Goal: Task Accomplishment & Management: Complete application form

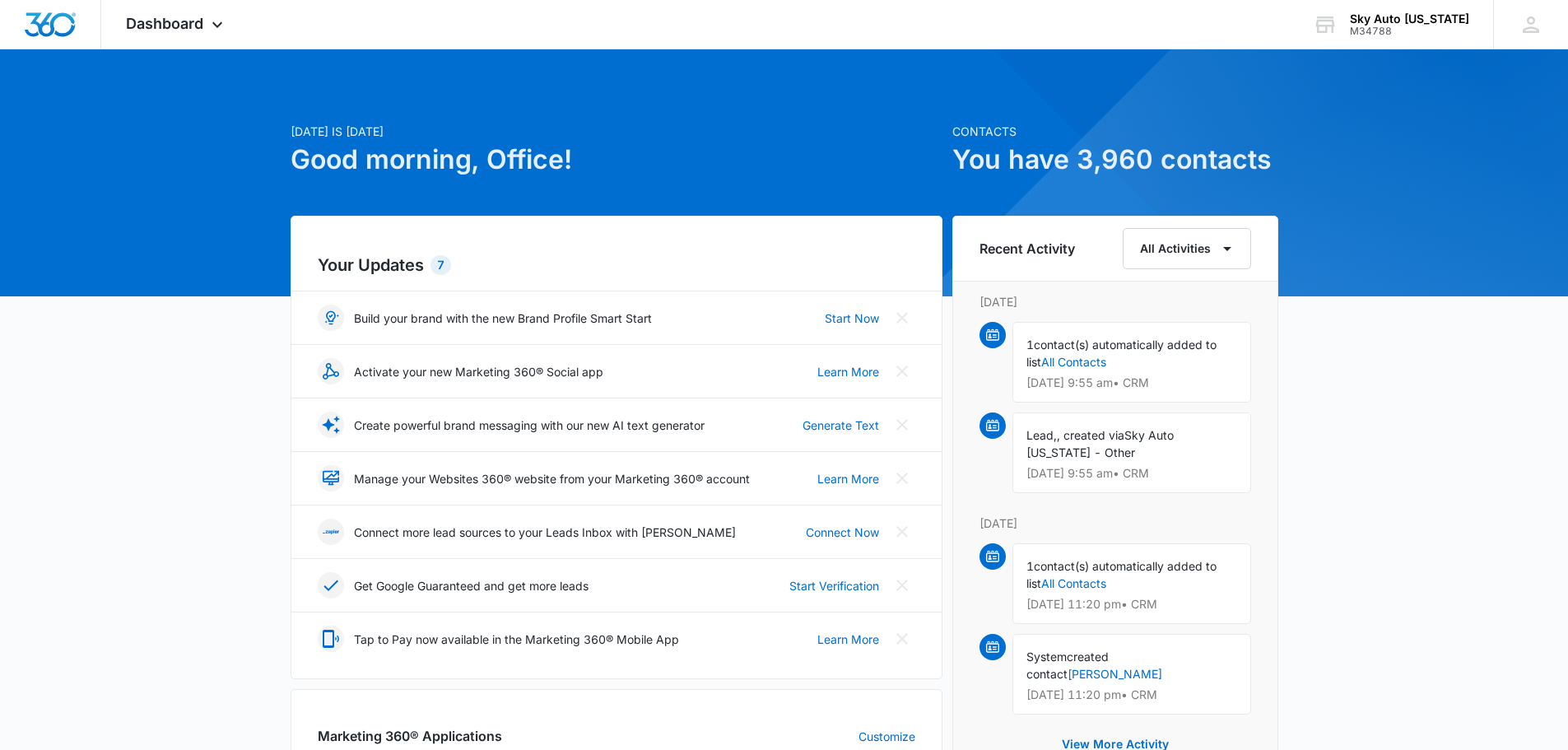
click at [1162, 666] on link "[PERSON_NAME]" at bounding box center [1115, 673] width 95 height 14
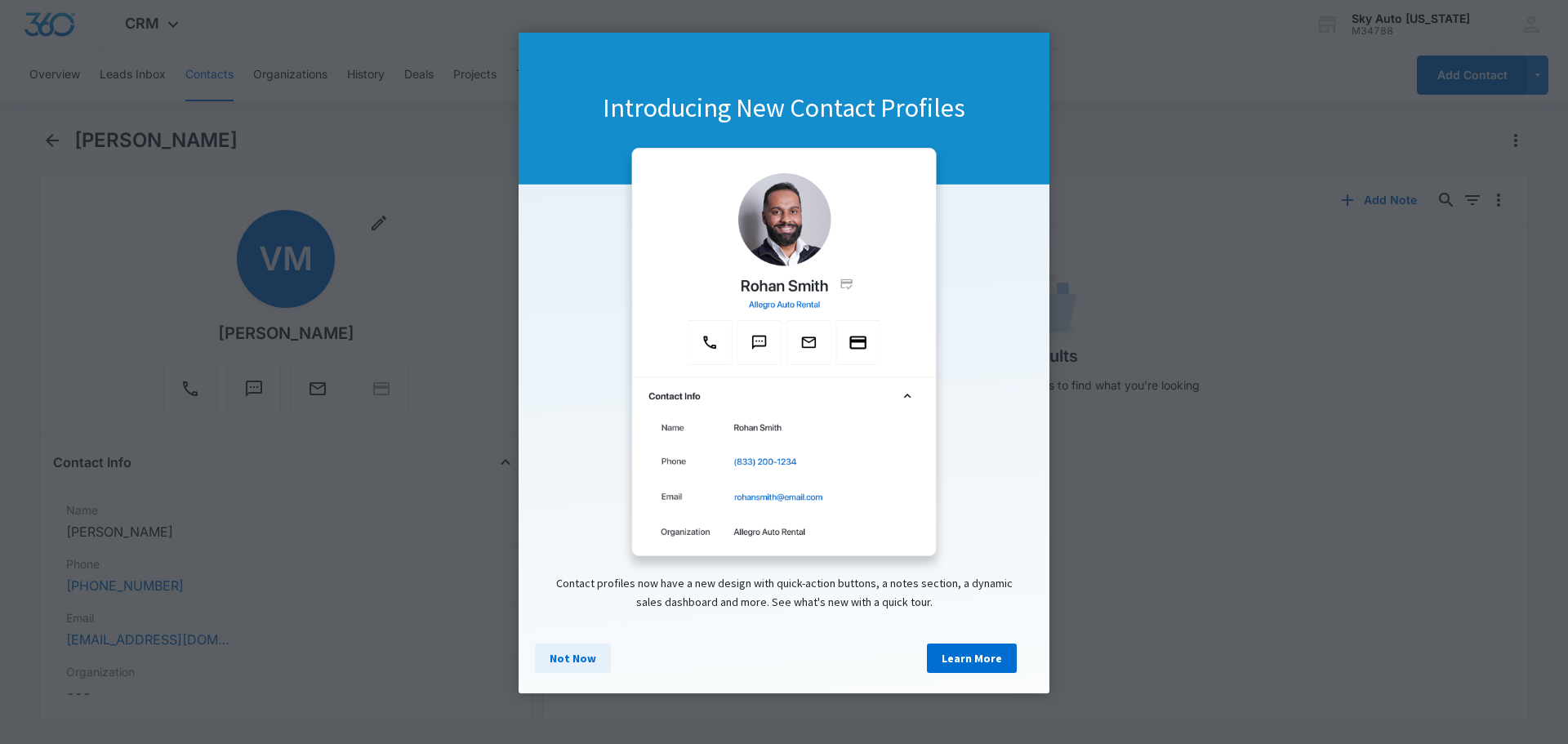
click at [565, 663] on link "Not Now" at bounding box center [572, 657] width 76 height 29
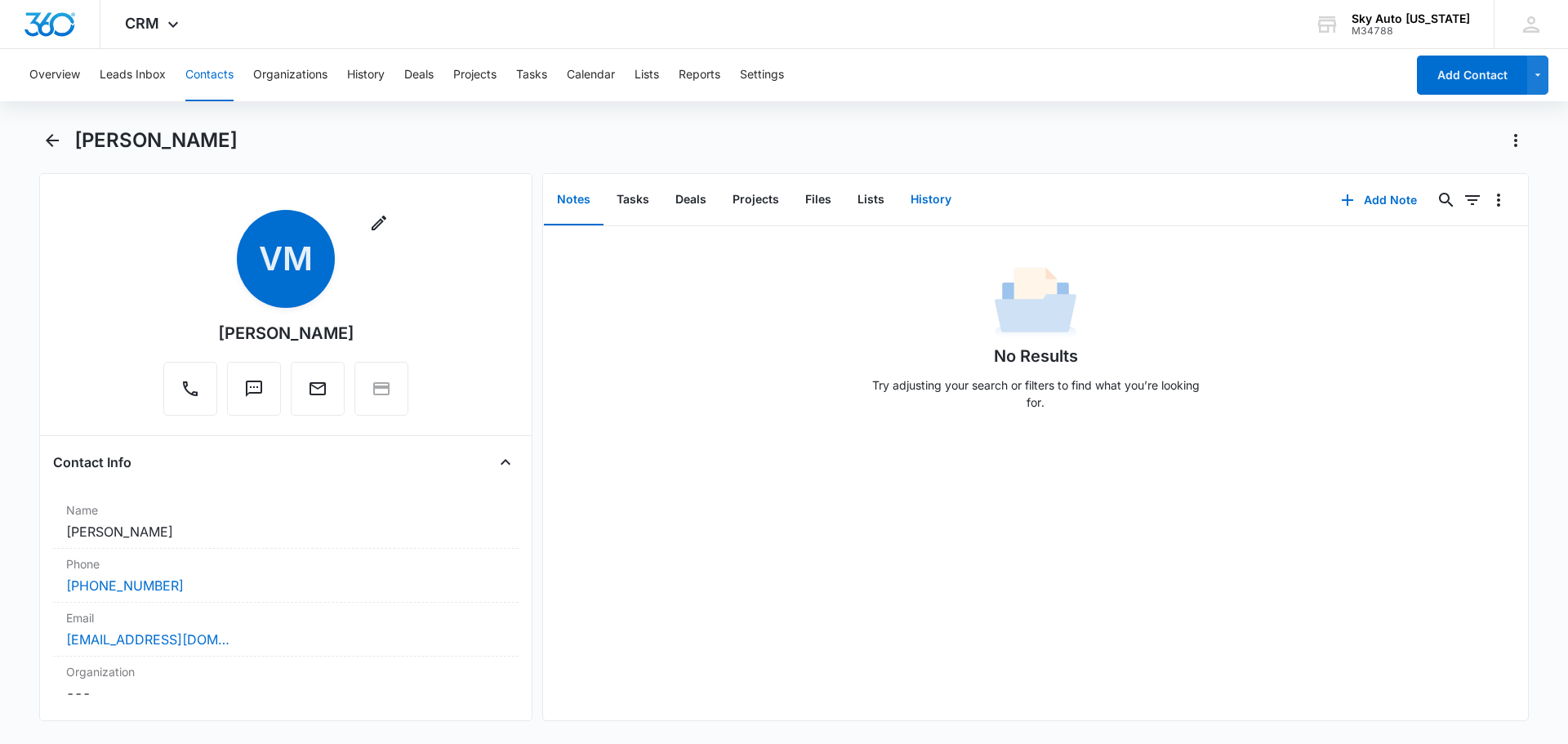
click at [923, 199] on button "History" at bounding box center [930, 201] width 67 height 51
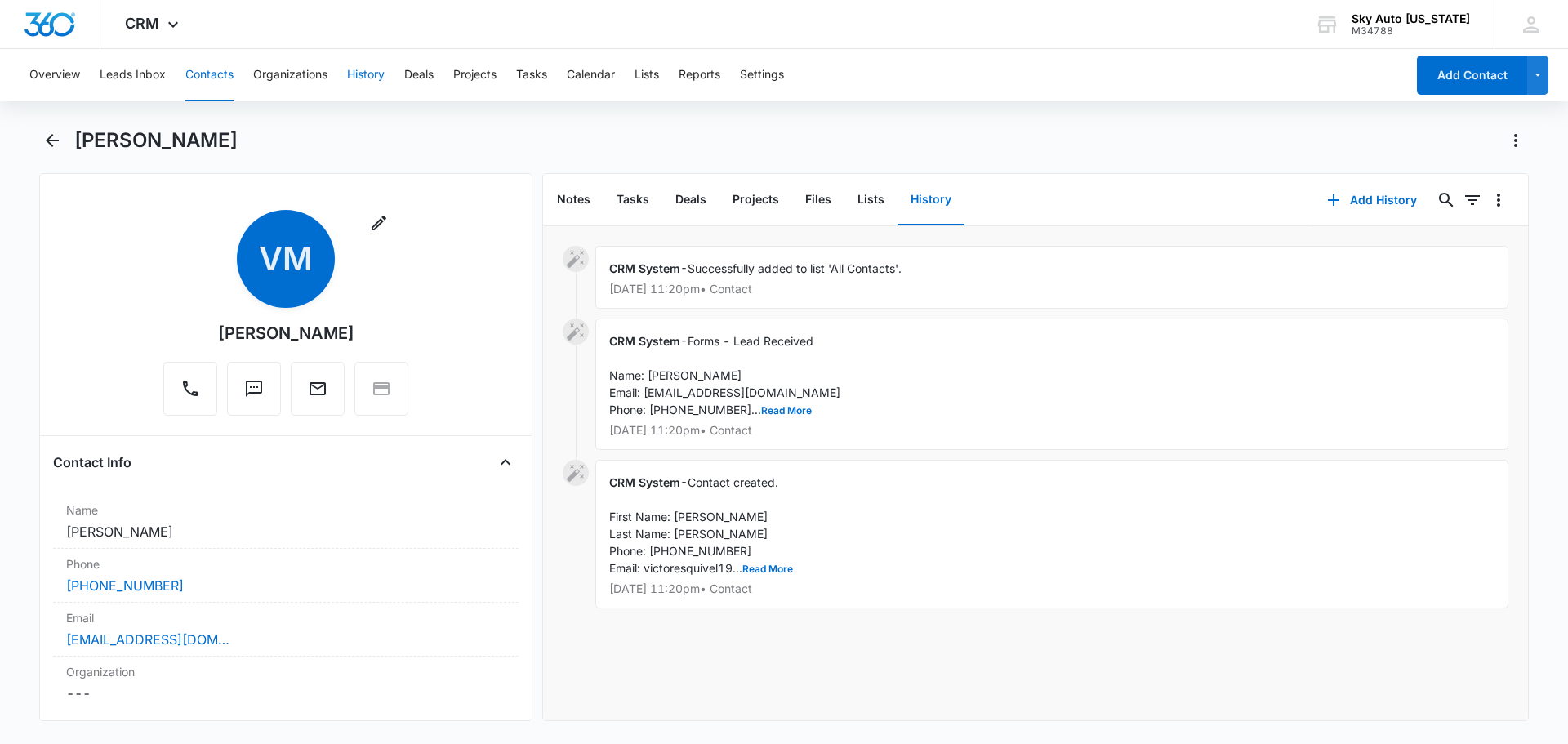
click at [372, 78] on button "History" at bounding box center [365, 75] width 37 height 52
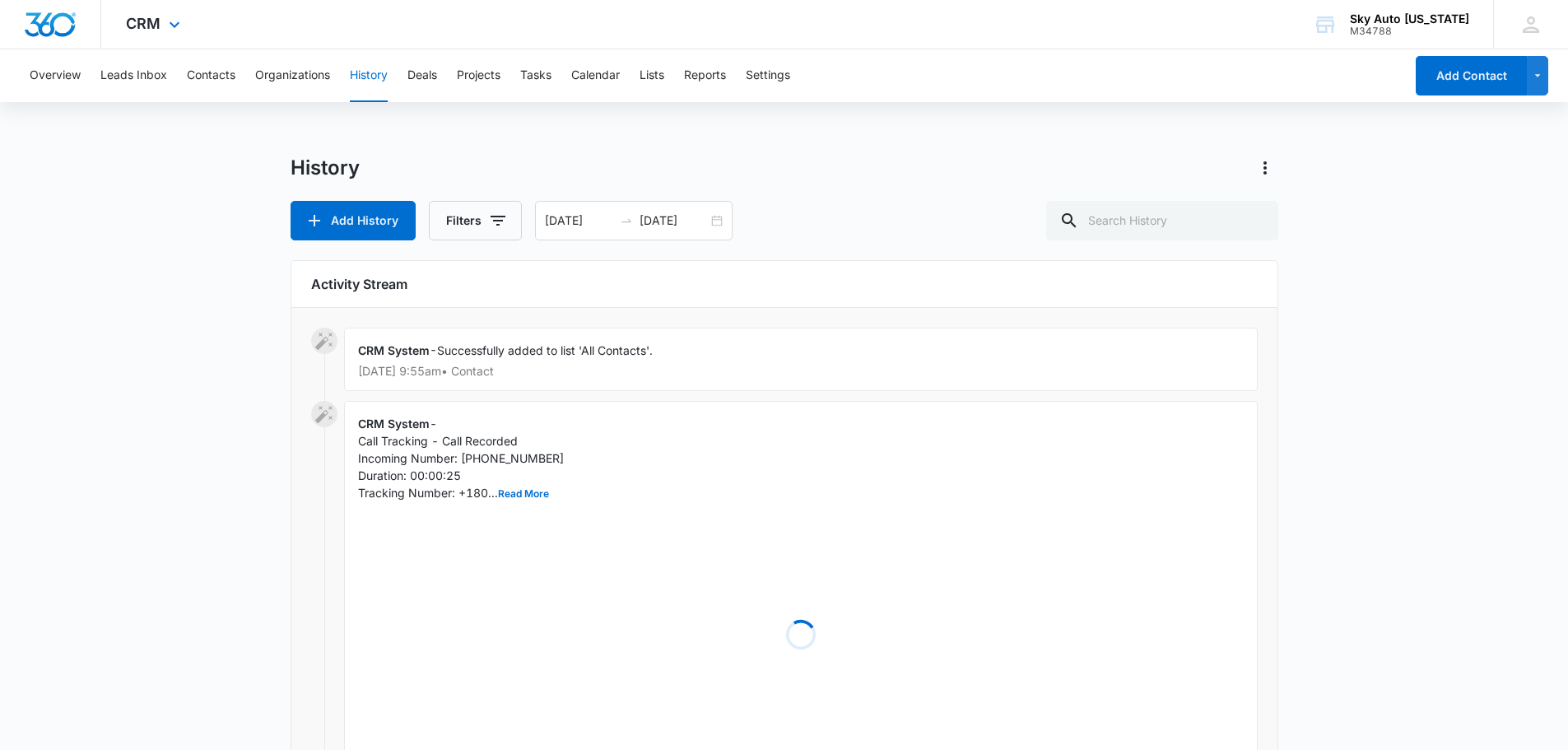
click at [64, 19] on img "Dashboard" at bounding box center [50, 24] width 52 height 25
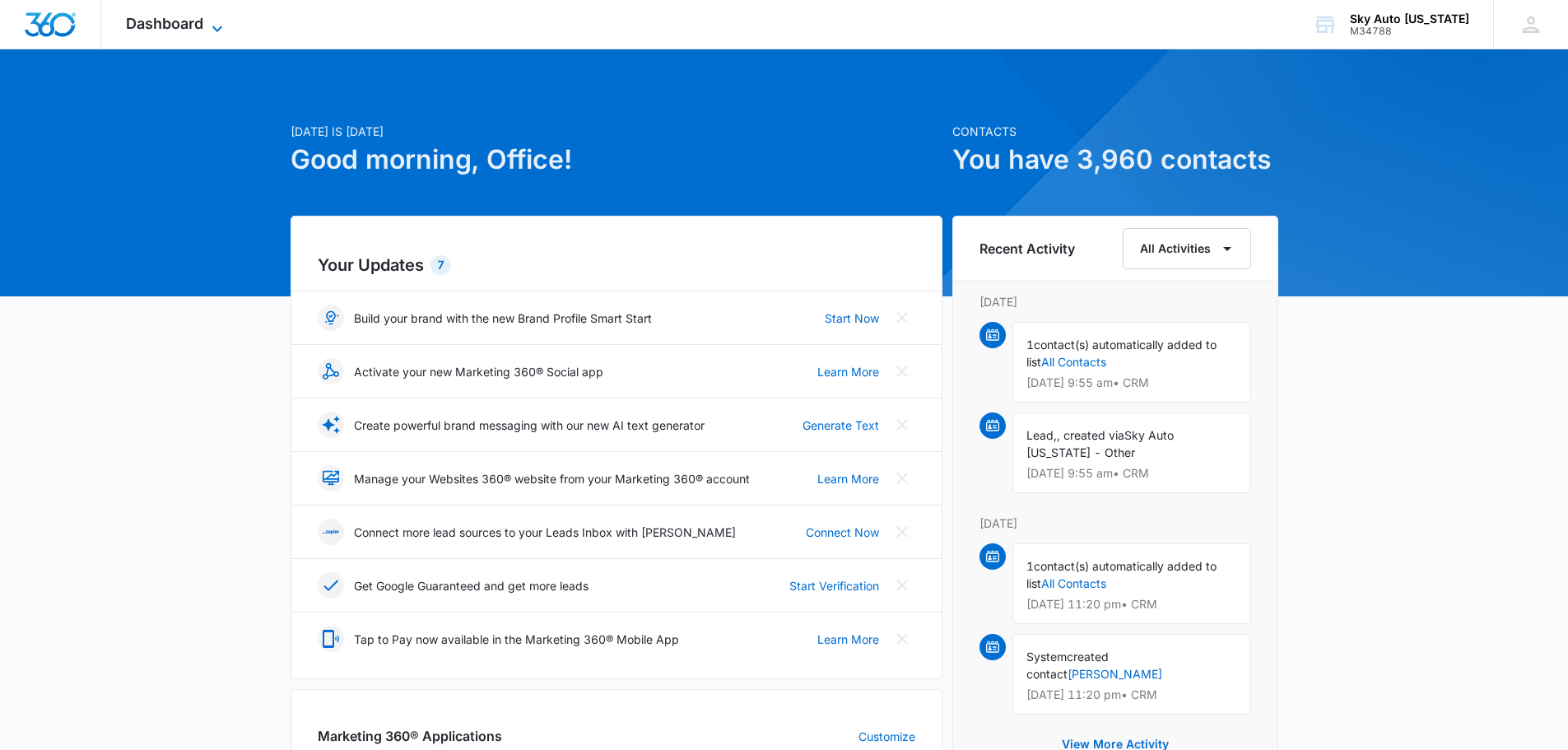
click at [188, 28] on span "Dashboard" at bounding box center [165, 23] width 77 height 17
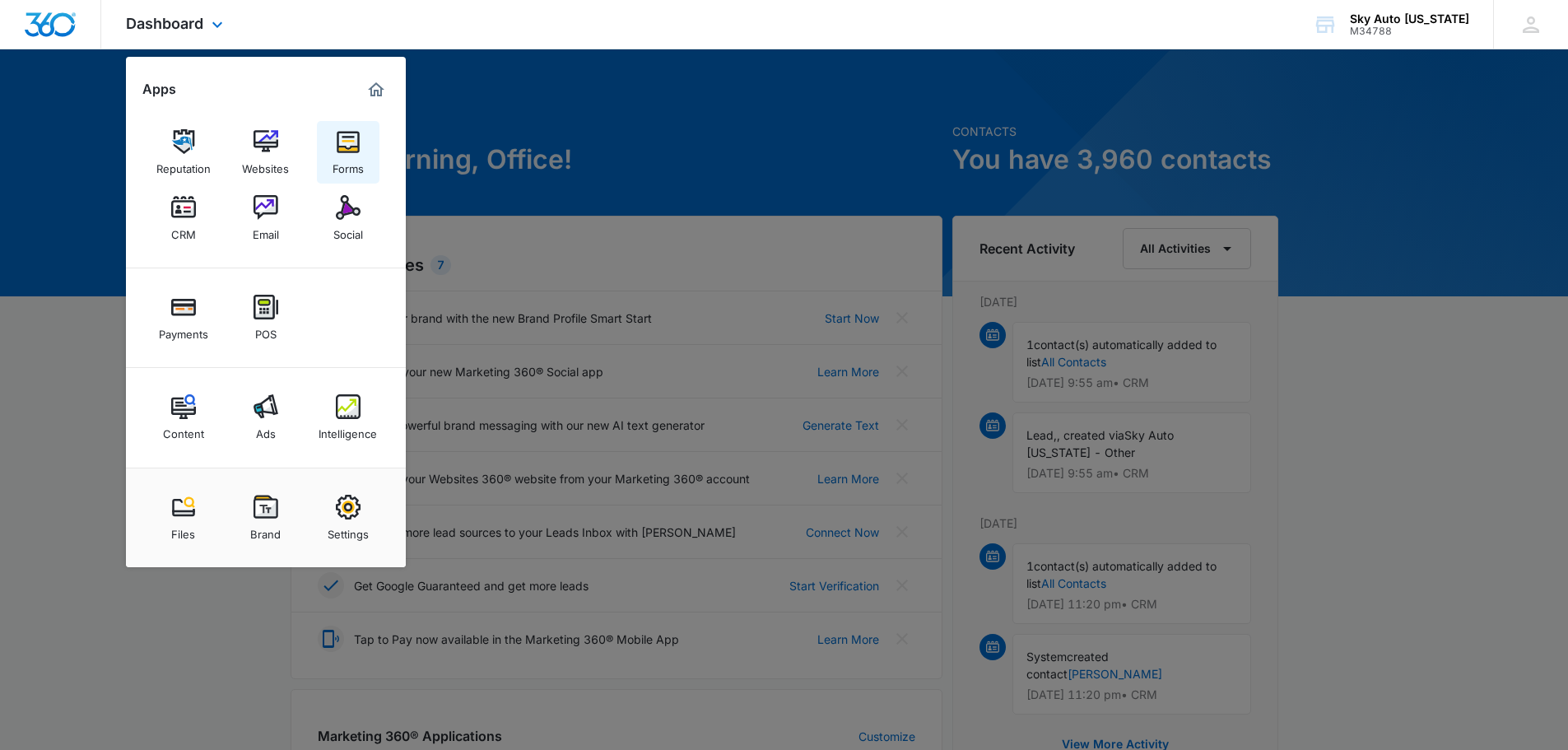
click at [361, 146] on link "Forms" at bounding box center [349, 153] width 63 height 62
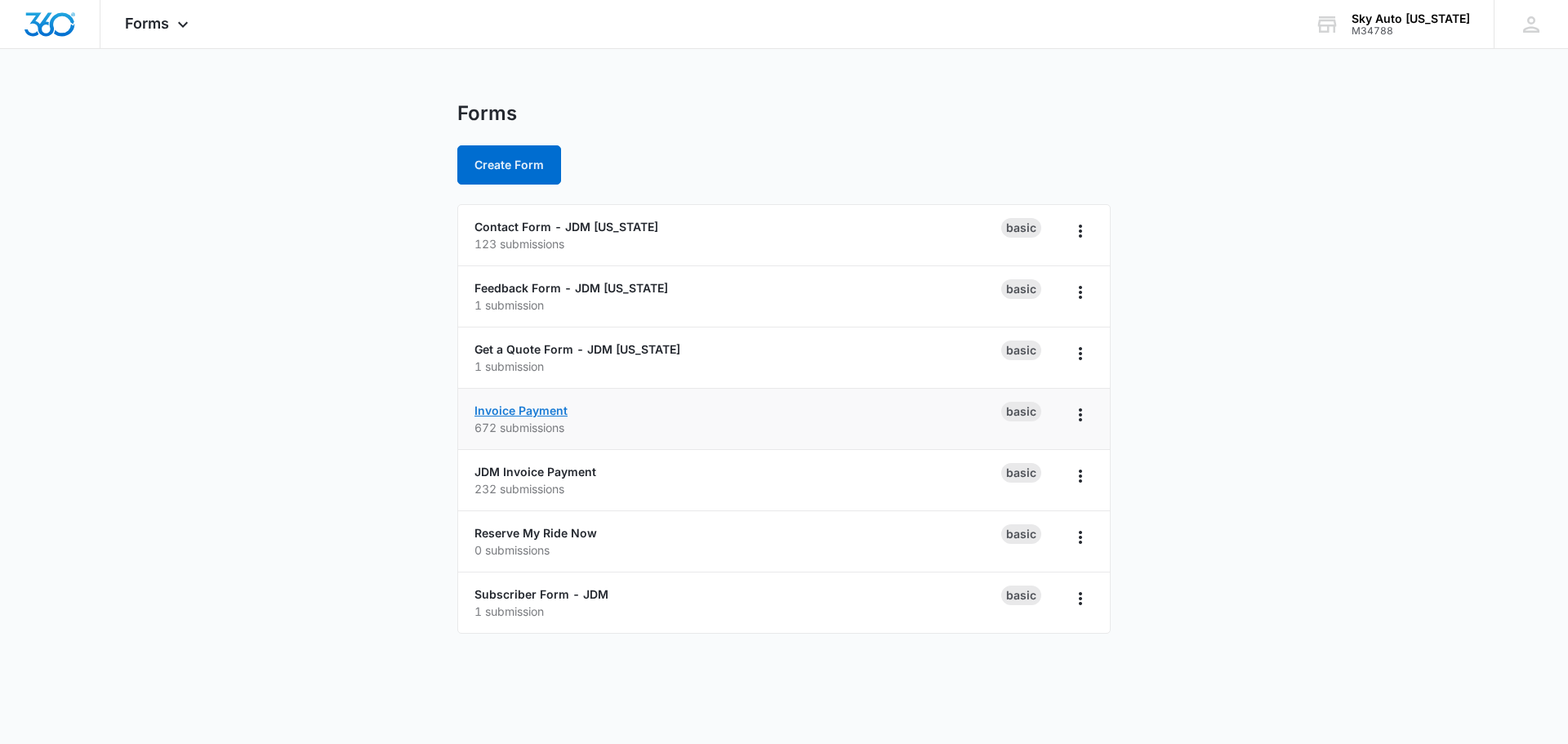
click at [537, 413] on link "Invoice Payment" at bounding box center [521, 409] width 93 height 14
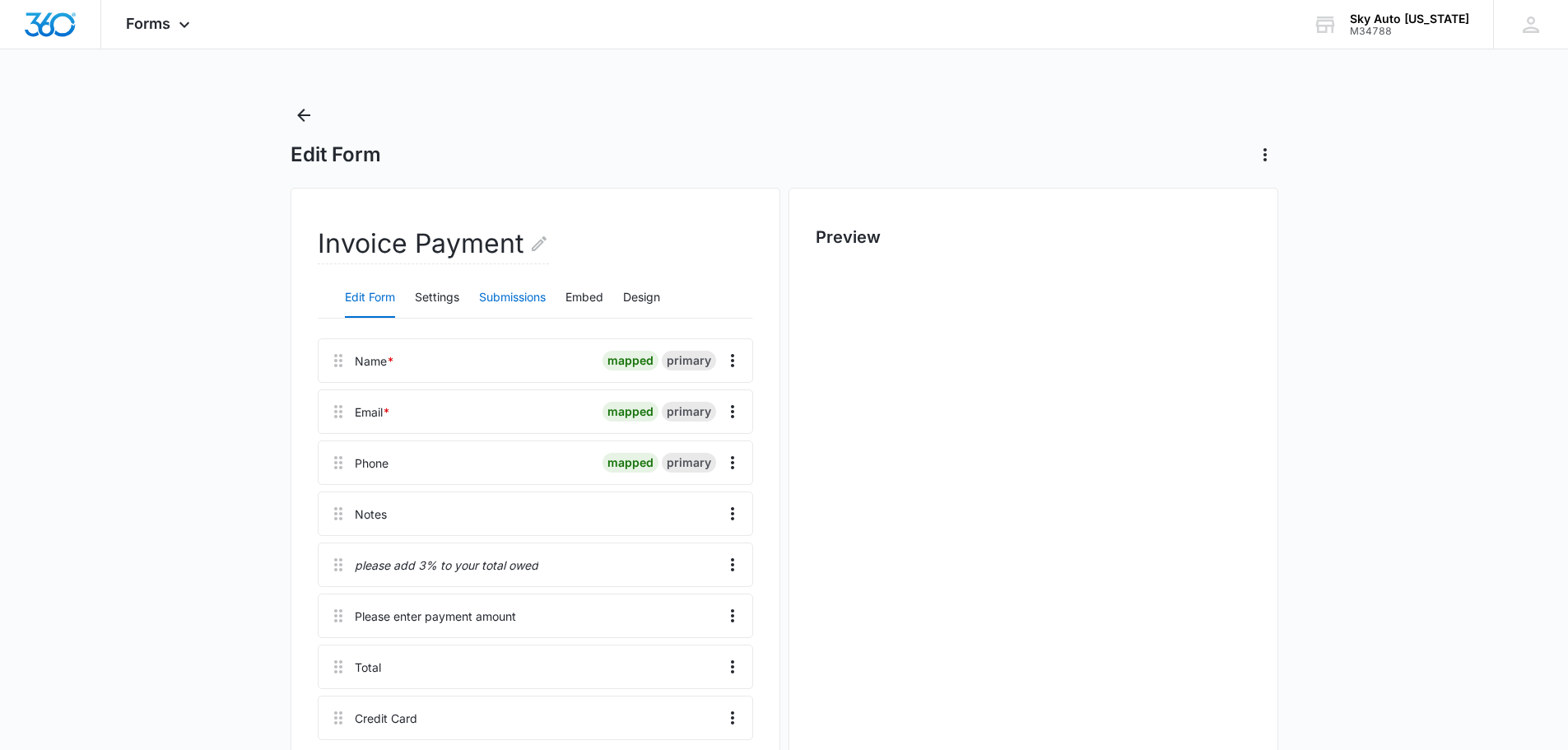
click at [532, 297] on button "Submissions" at bounding box center [512, 298] width 67 height 40
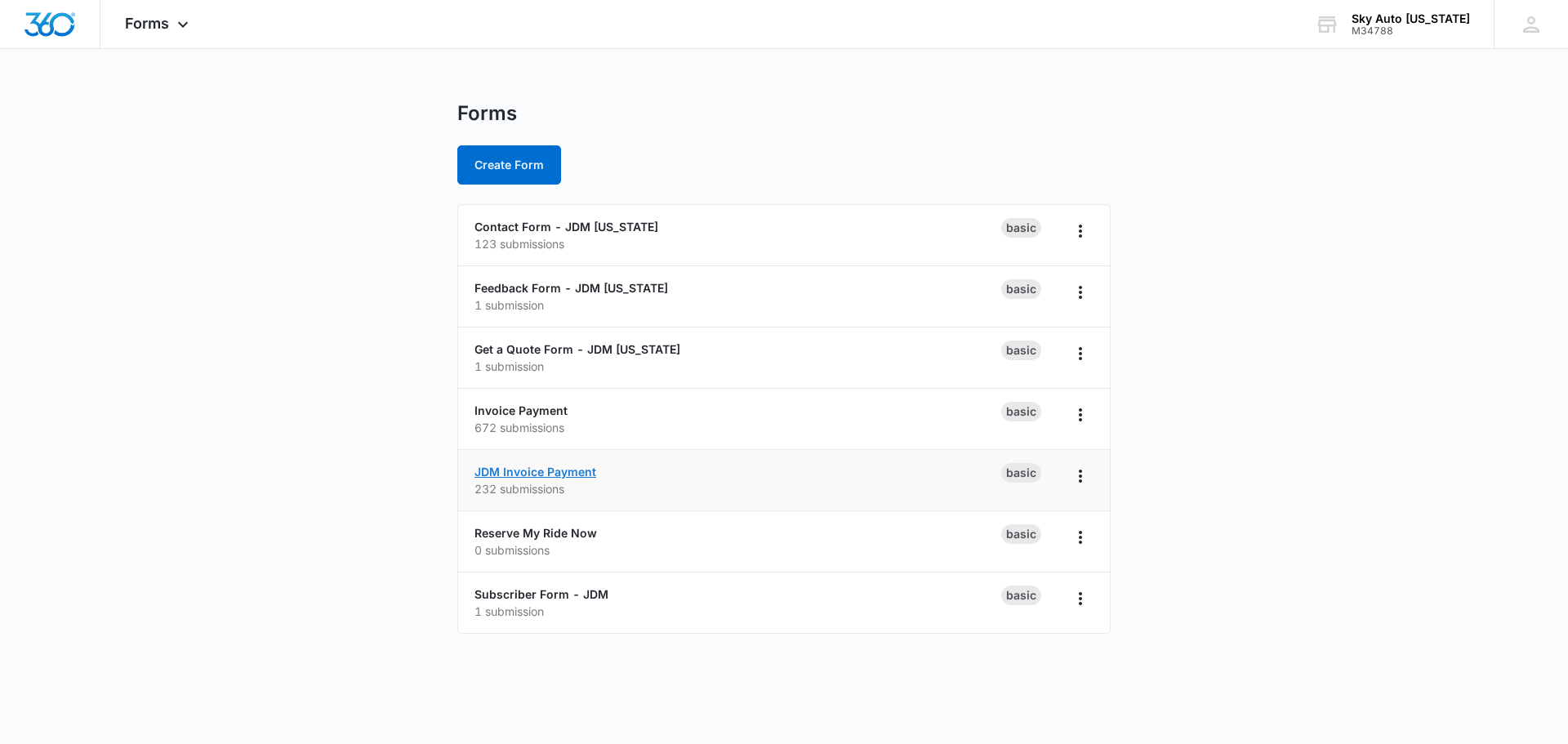
click at [551, 471] on link "JDM Invoice Payment" at bounding box center [535, 470] width 121 height 14
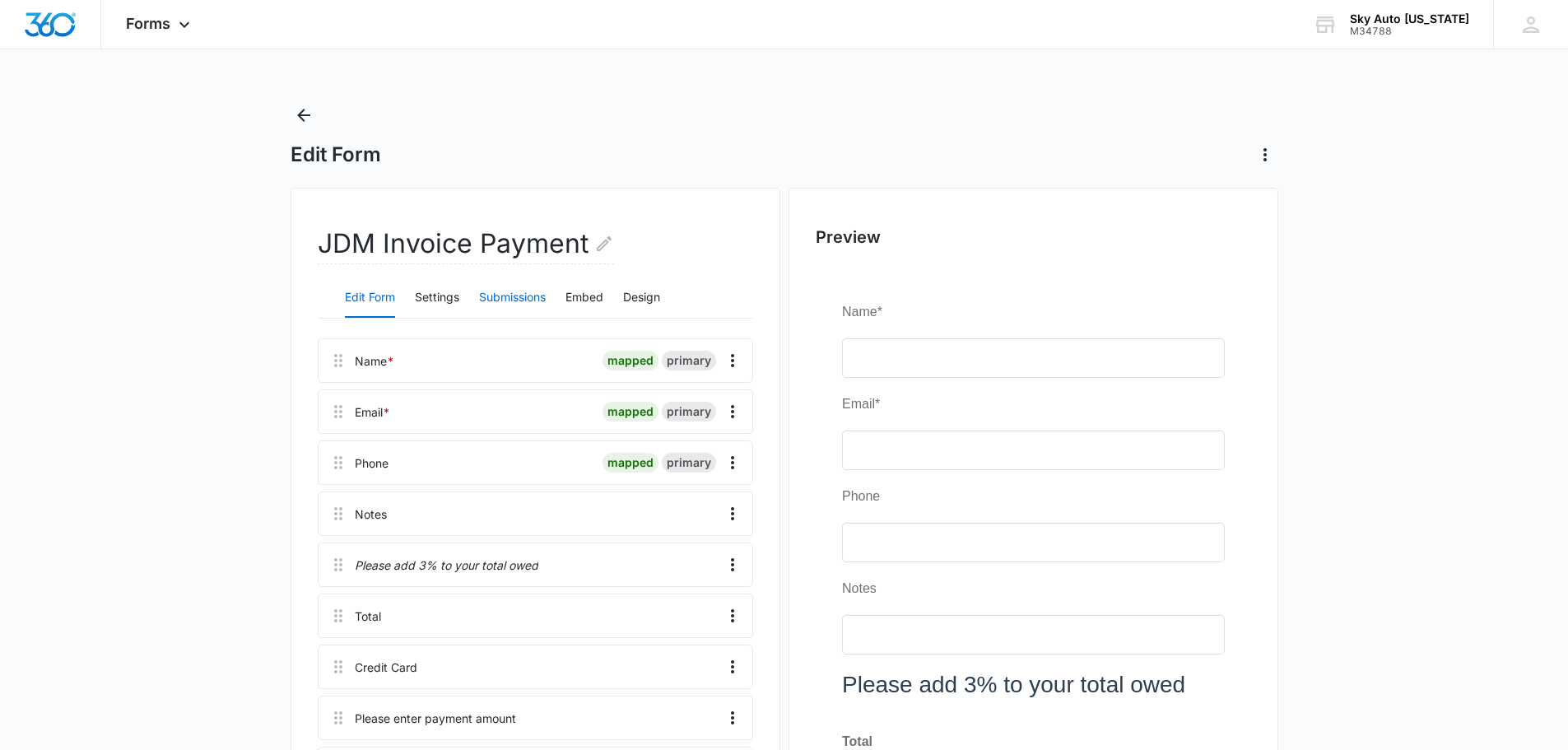
click at [523, 300] on button "Submissions" at bounding box center [512, 298] width 67 height 40
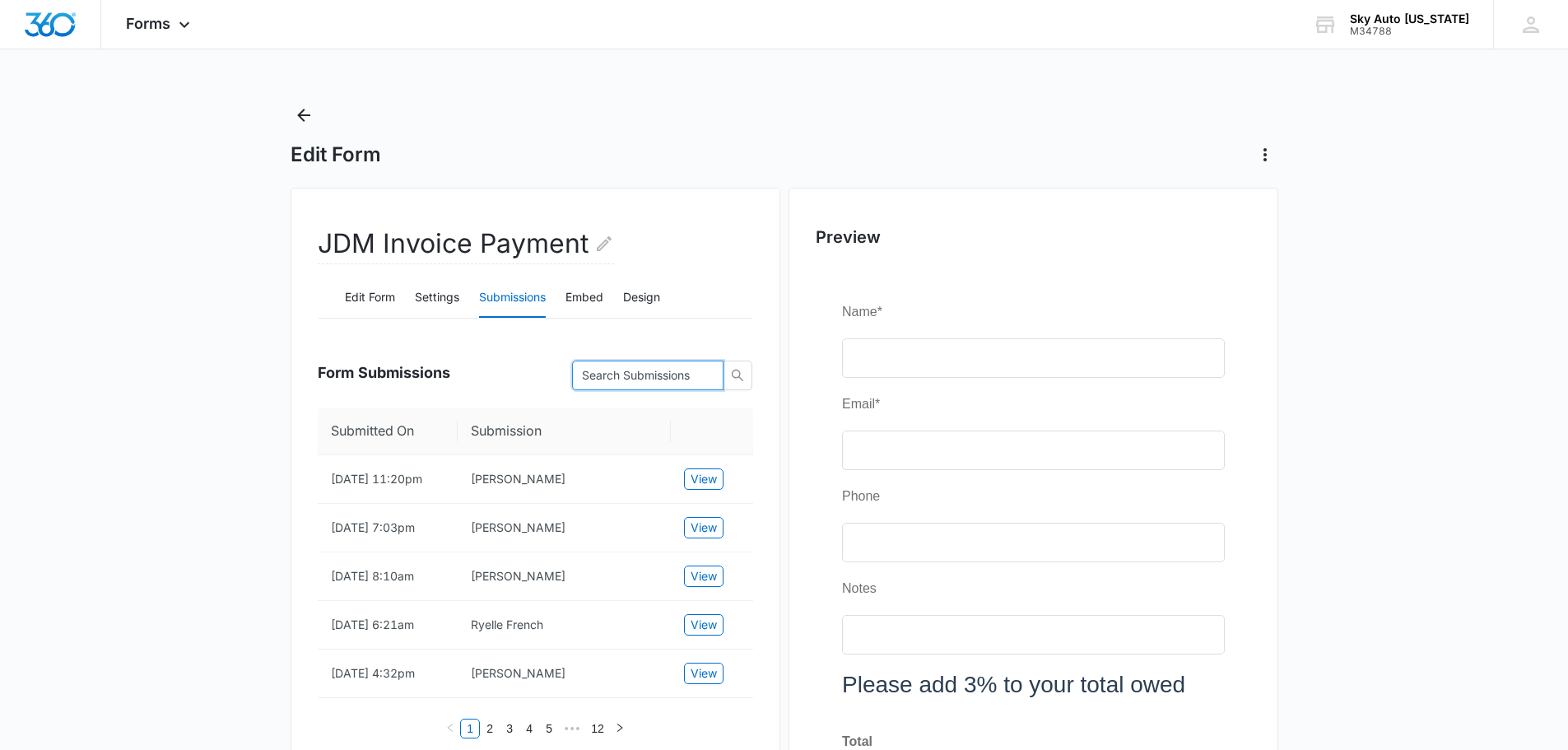
click at [622, 378] on input "text" at bounding box center [641, 375] width 119 height 18
type input "W"
type input "[PERSON_NAME]"
